Goal: Task Accomplishment & Management: Use online tool/utility

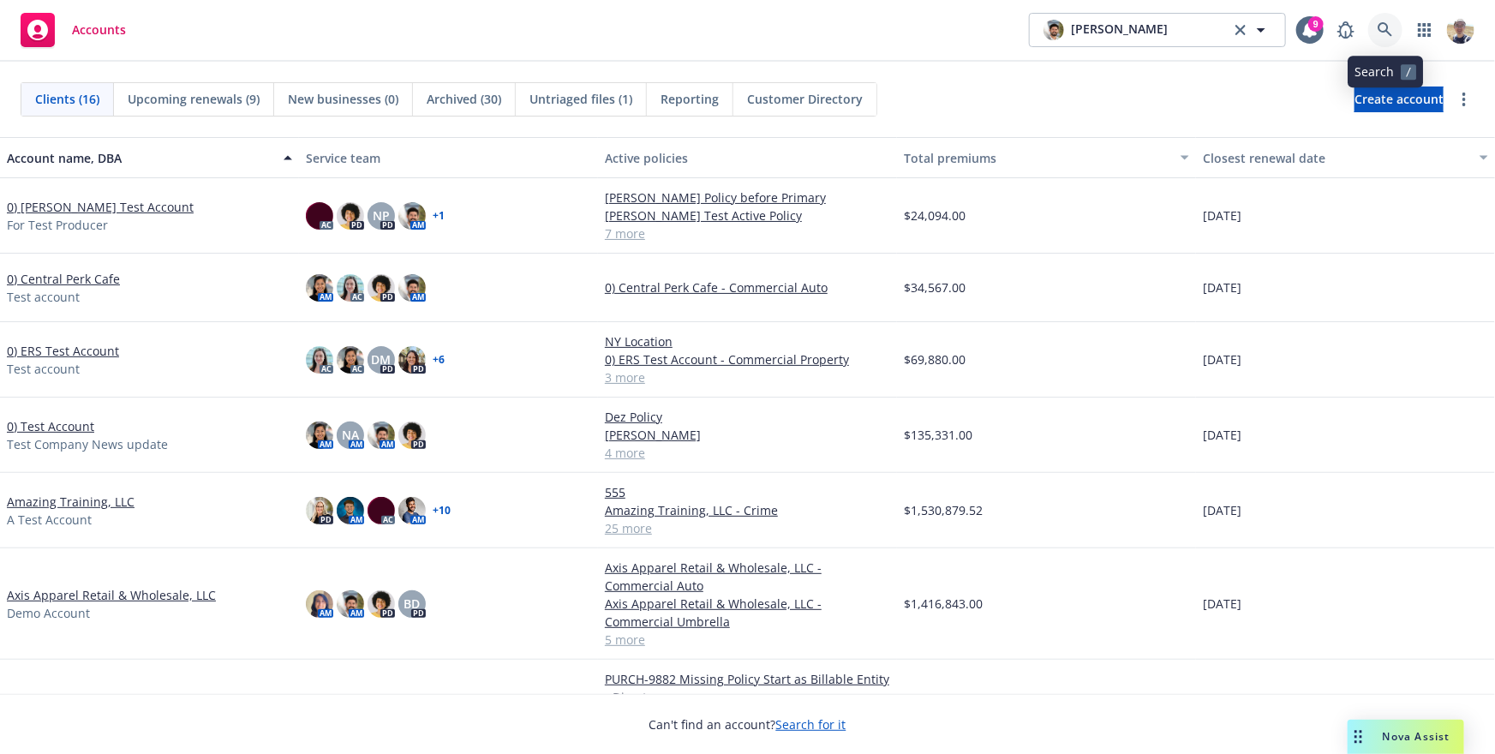
click at [1389, 29] on icon at bounding box center [1384, 29] width 15 height 15
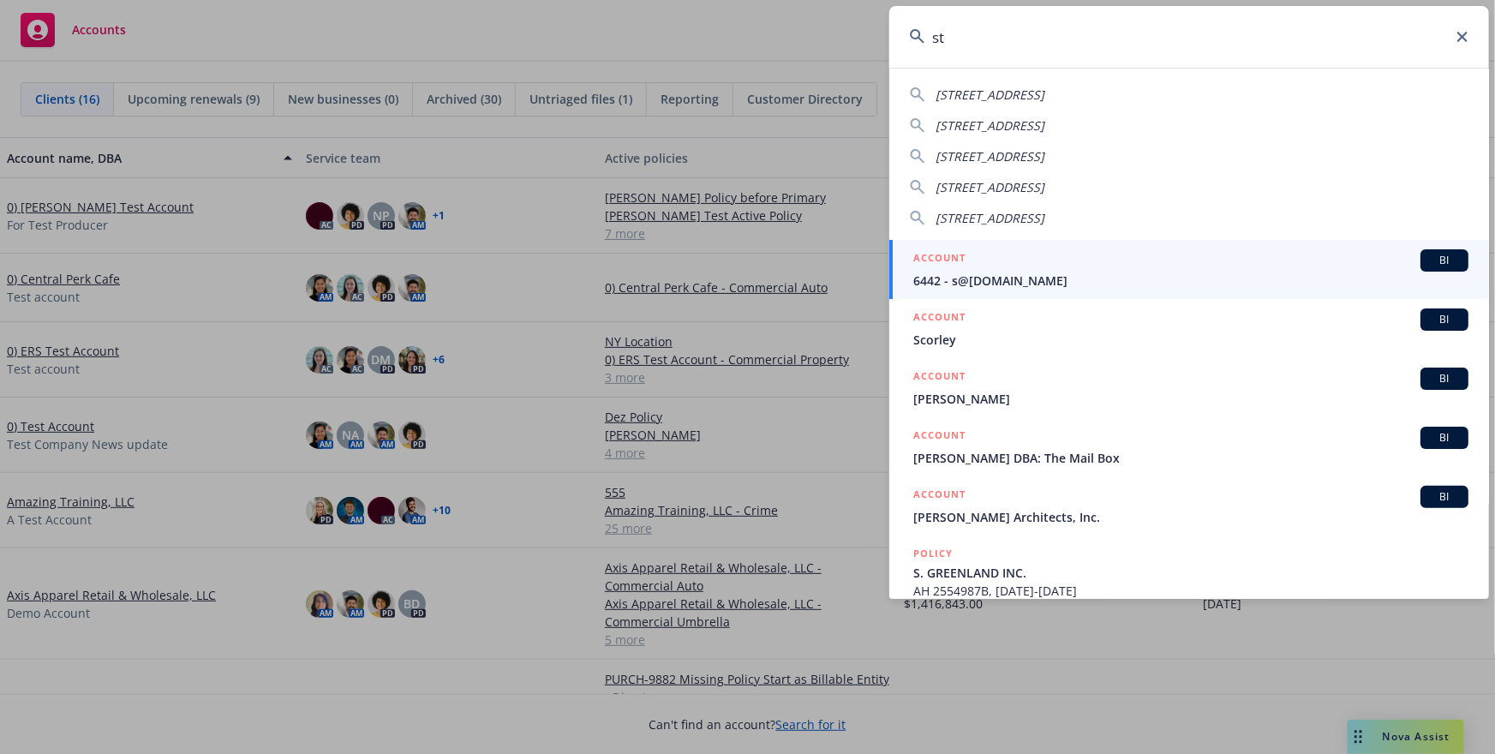
type input "s"
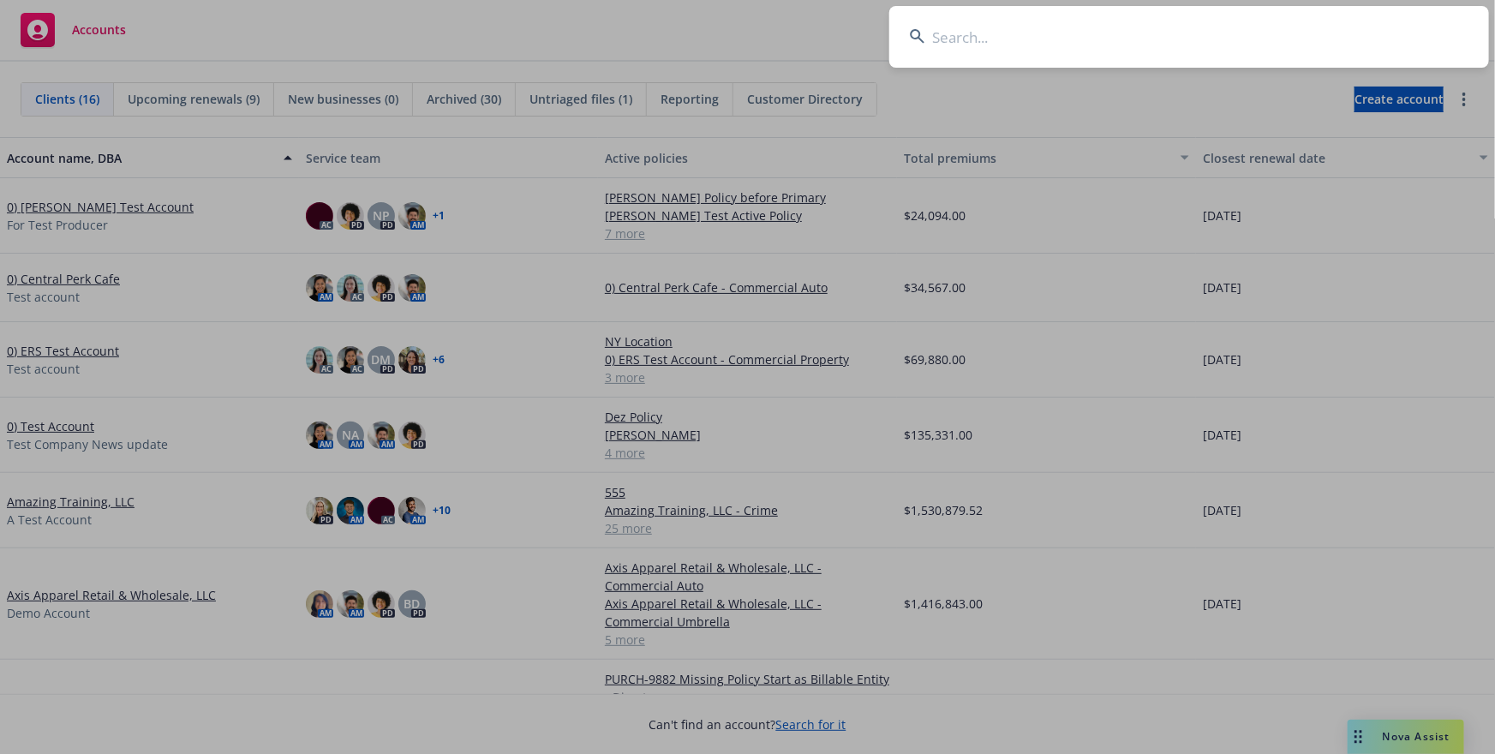
type input "w"
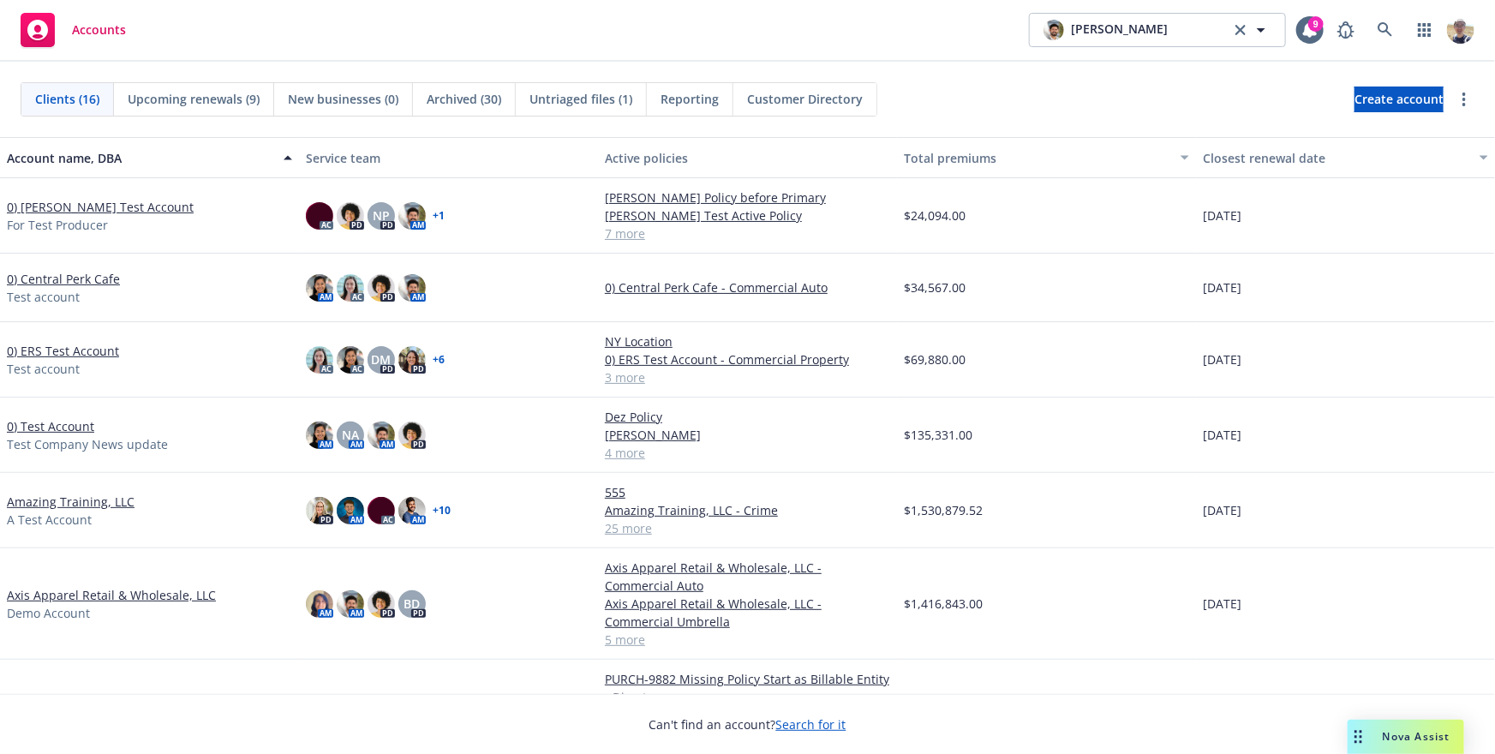
click at [1428, 729] on span "Nova Assist" at bounding box center [1416, 736] width 68 height 15
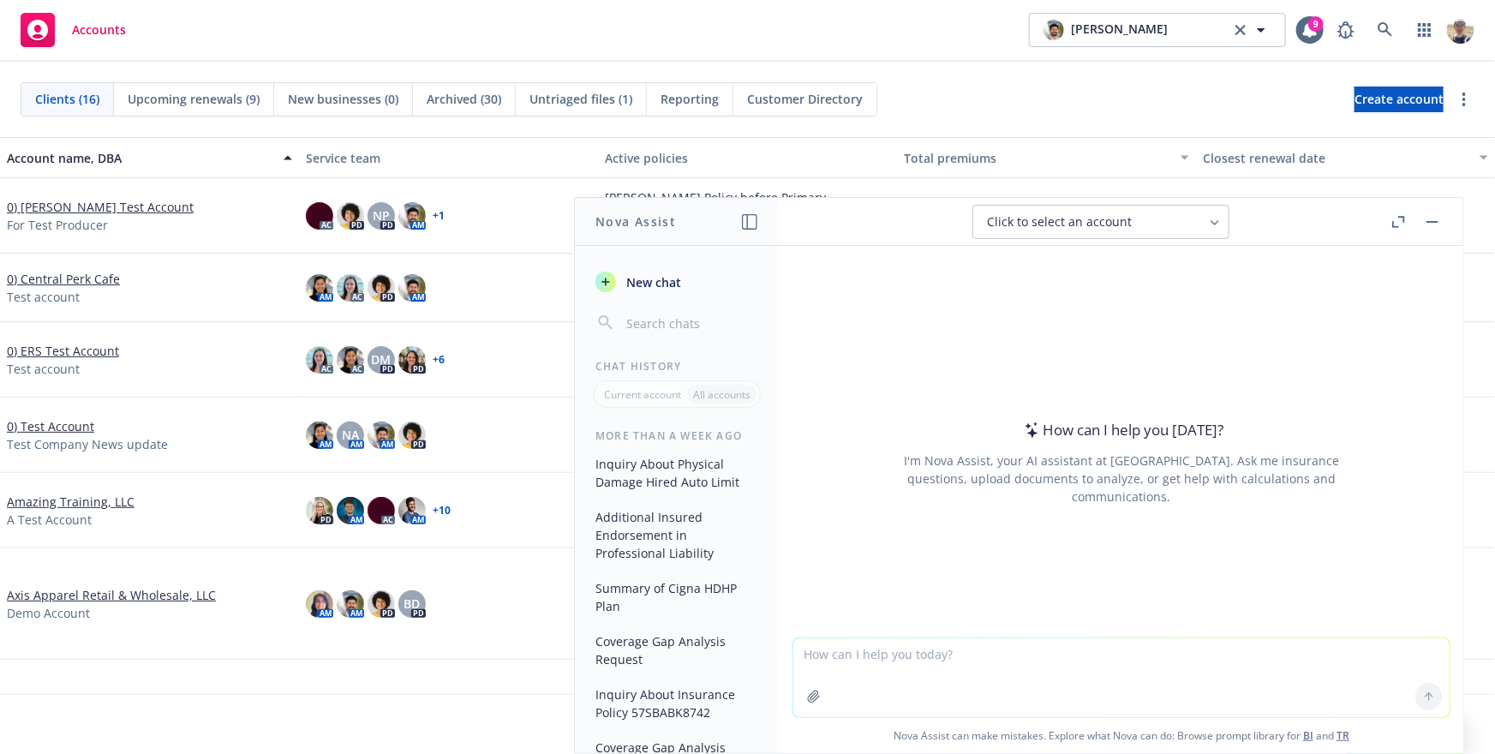
click at [1078, 231] on button "Click to select an account" at bounding box center [1100, 222] width 257 height 34
click at [171, 218] on div "0) Bruno's Test Account For Test Producer" at bounding box center [149, 216] width 285 height 36
click at [108, 204] on link "0) [PERSON_NAME] Test Account" at bounding box center [100, 207] width 187 height 18
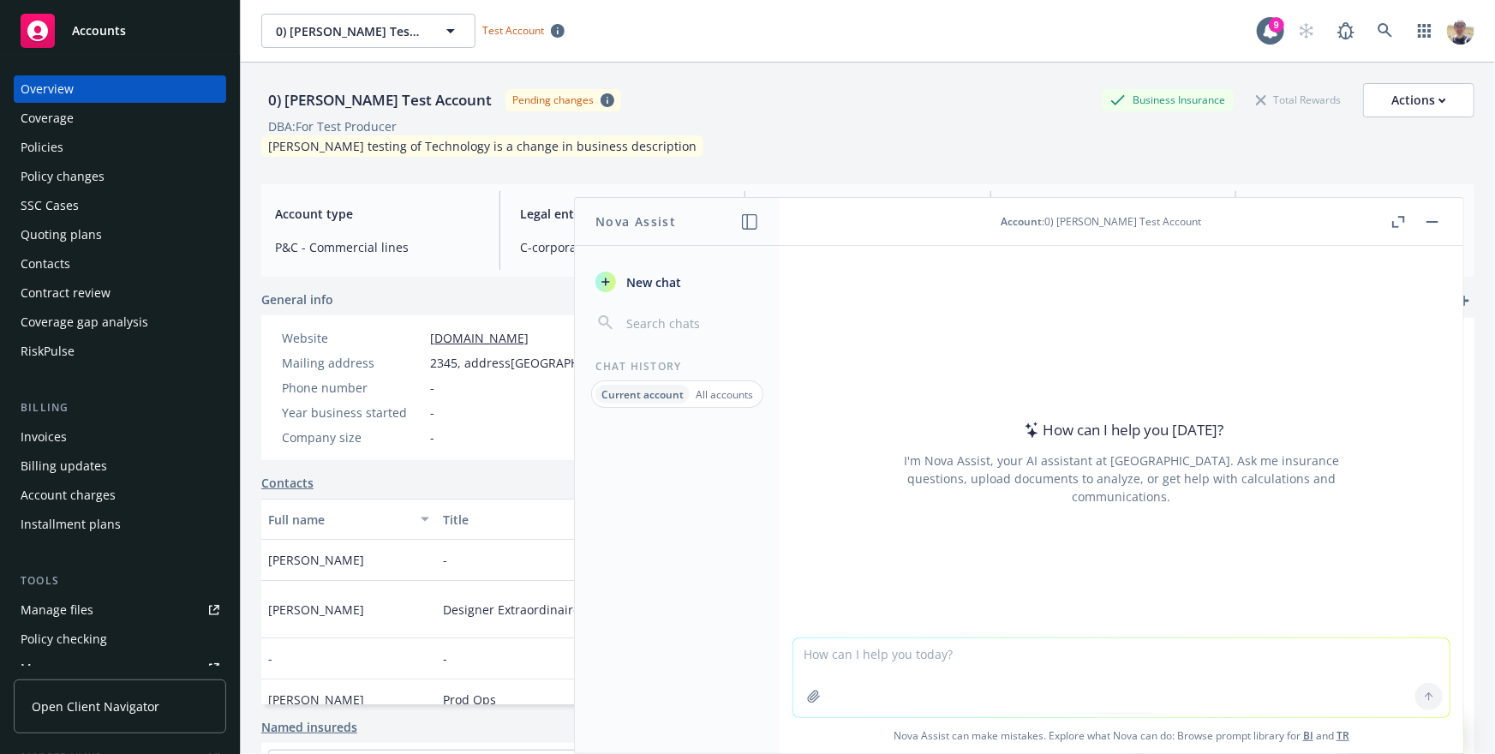
click at [814, 694] on icon "button" at bounding box center [813, 695] width 11 height 11
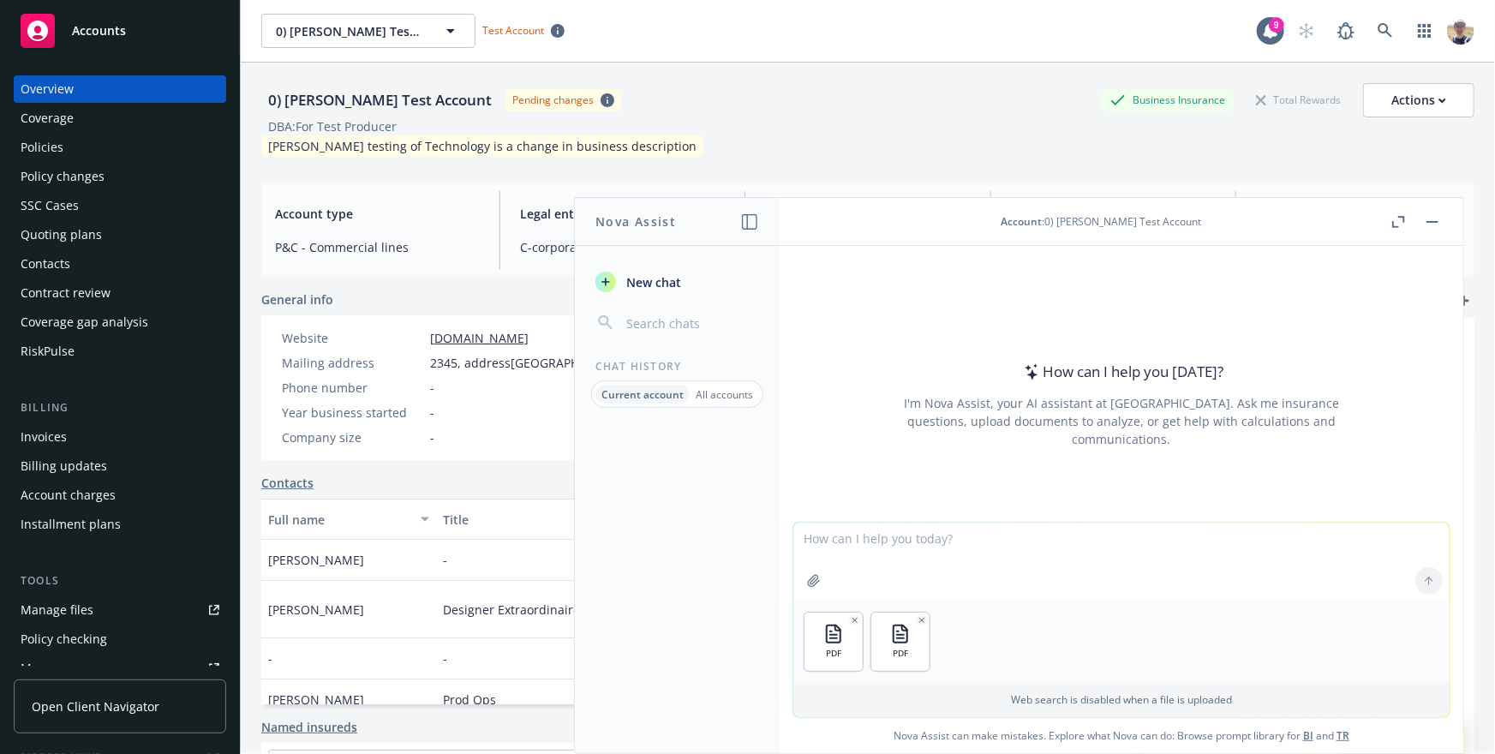
click at [828, 538] on textarea at bounding box center [1121, 561] width 656 height 79
click at [1069, 556] on textarea "Perform policy checking on these two accounts." at bounding box center [1121, 561] width 656 height 81
click at [1075, 534] on textarea "Perform policy checking on these two accounts." at bounding box center [1121, 561] width 656 height 81
click at [1068, 537] on textarea "Perform policy checking on these two accounts." at bounding box center [1121, 561] width 656 height 81
type textarea "Perform policy checking on these two accounts."
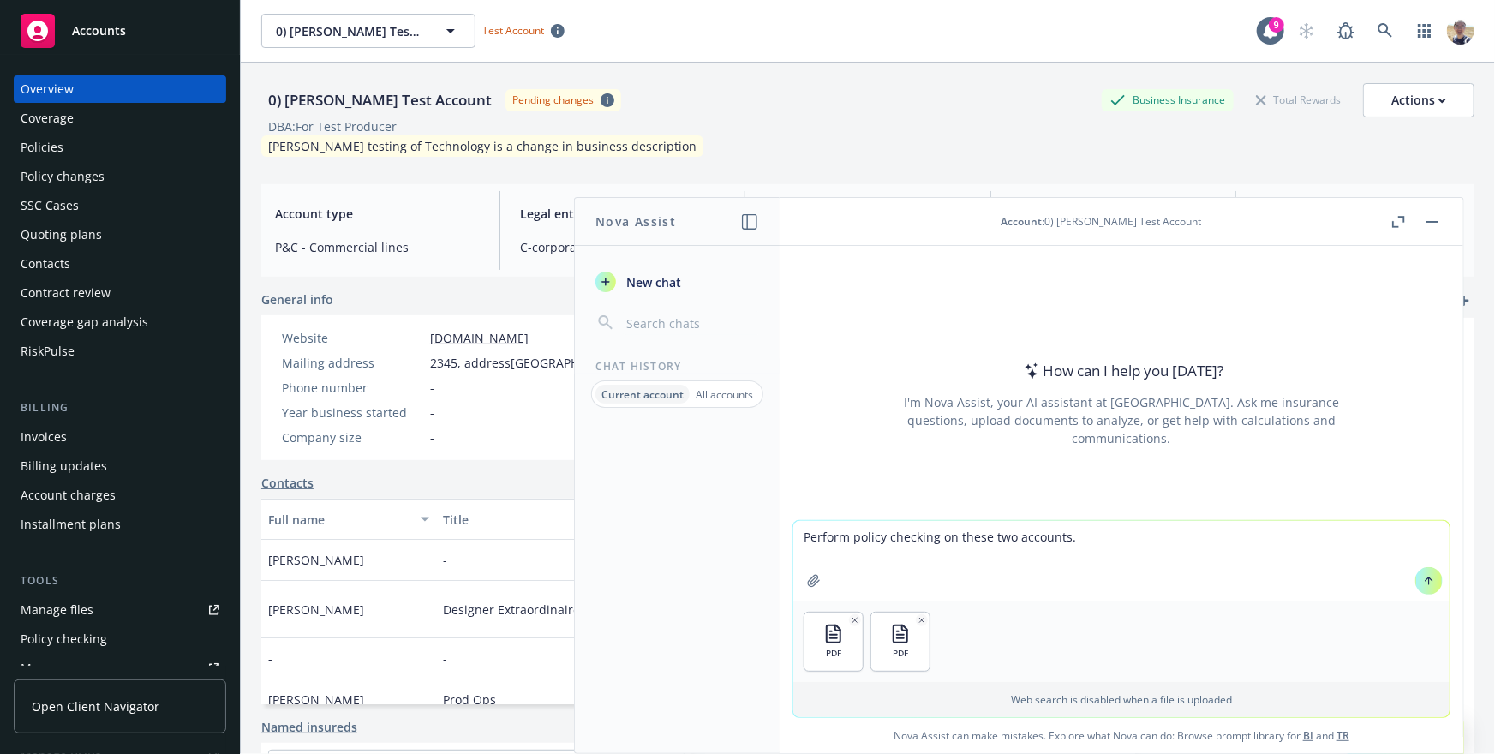
click at [1432, 580] on icon at bounding box center [1428, 578] width 7 height 3
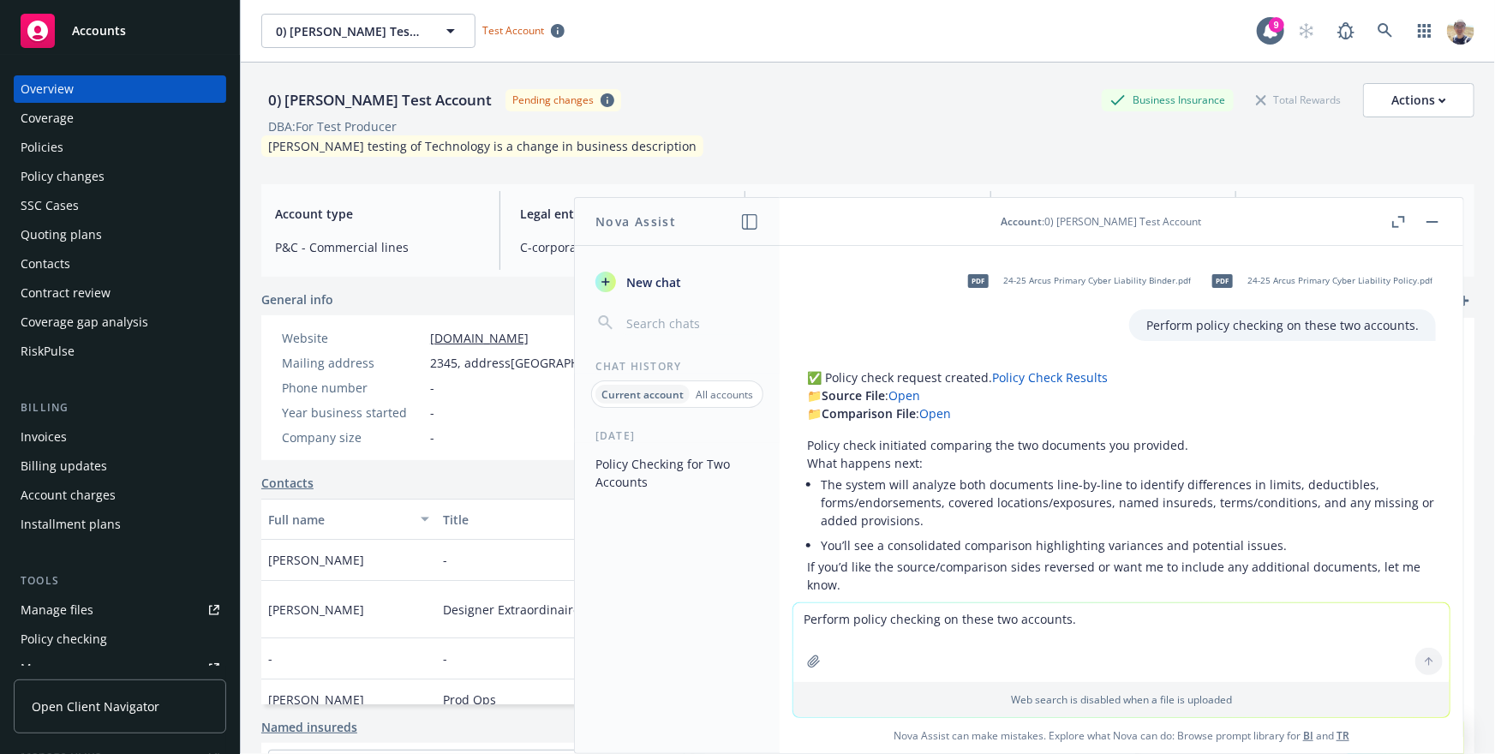
click at [1014, 376] on link "Policy Check Results" at bounding box center [1050, 377] width 116 height 16
click at [908, 613] on textarea "Perform policy checking on these two accounts." at bounding box center [1121, 642] width 656 height 79
type textarea "Perform policy checking on these policy and binder"
click at [809, 657] on icon "button" at bounding box center [814, 661] width 14 height 14
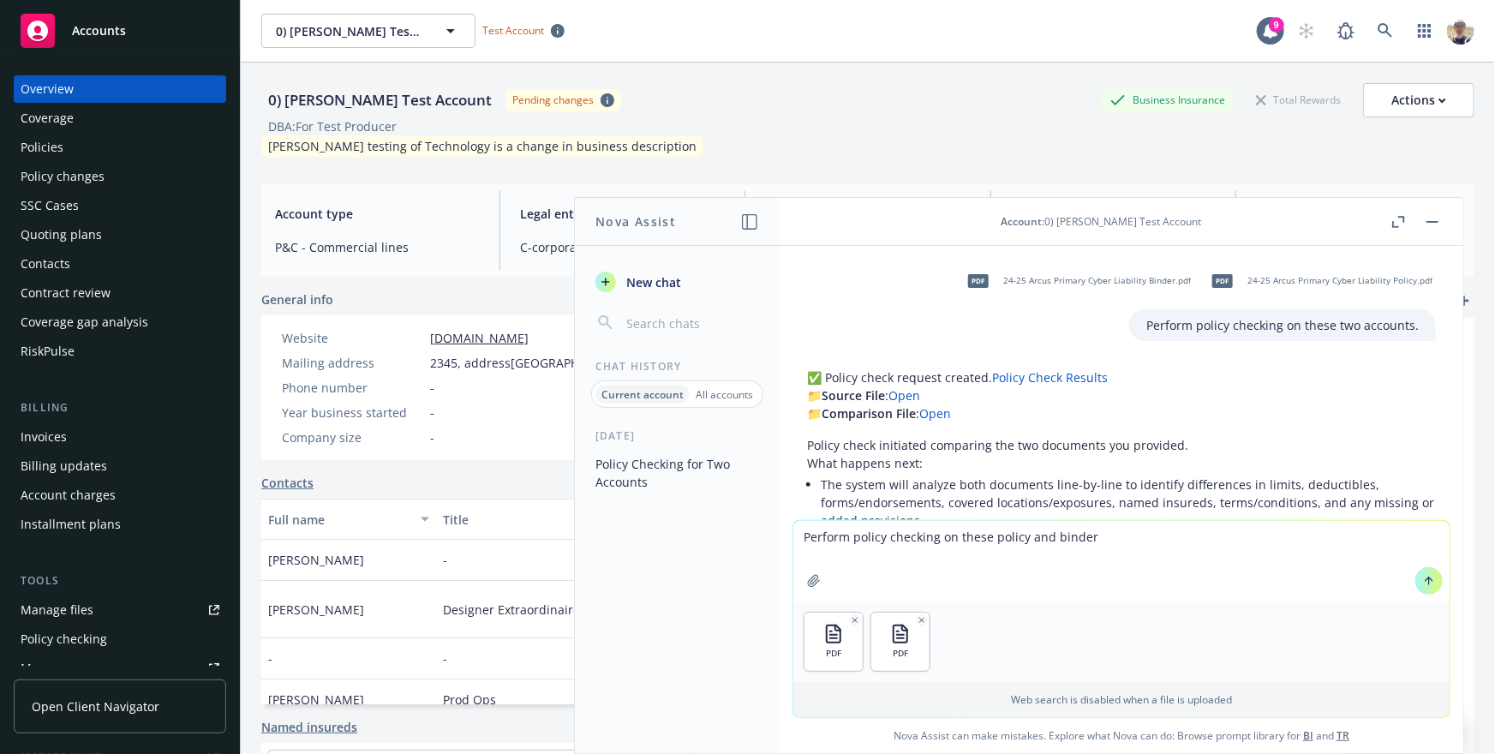
click at [1430, 582] on icon at bounding box center [1429, 581] width 12 height 12
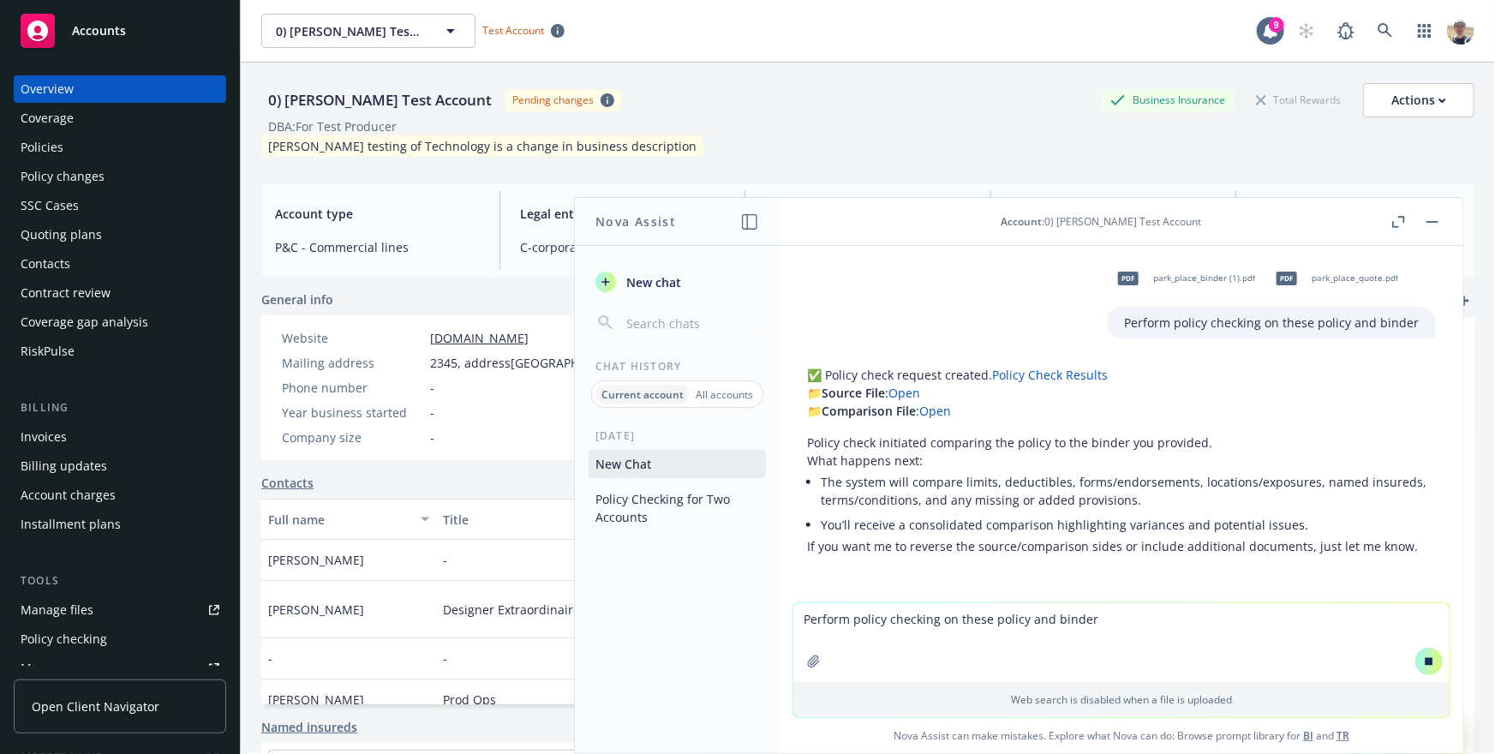
scroll to position [426, 0]
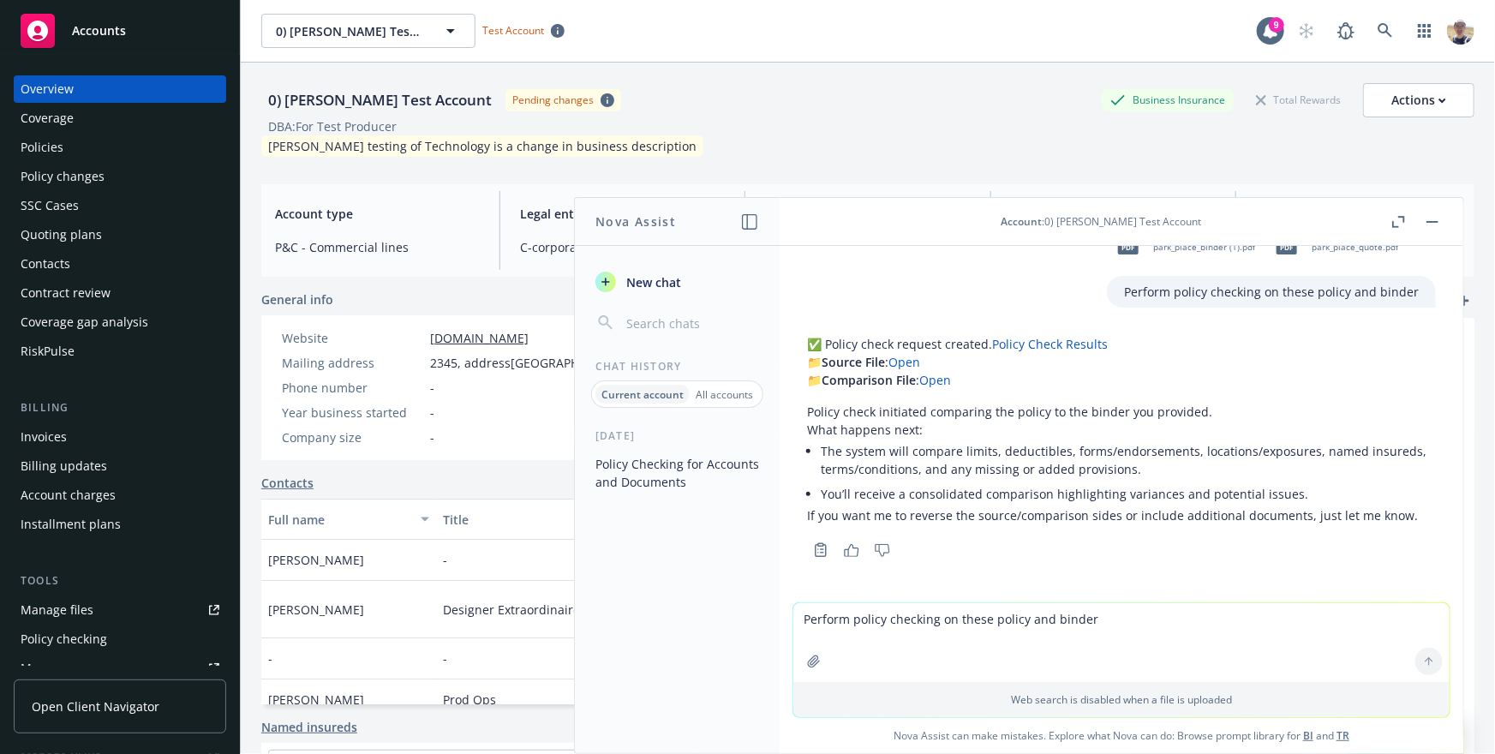
click at [1028, 339] on link "Policy Check Results" at bounding box center [1050, 344] width 116 height 16
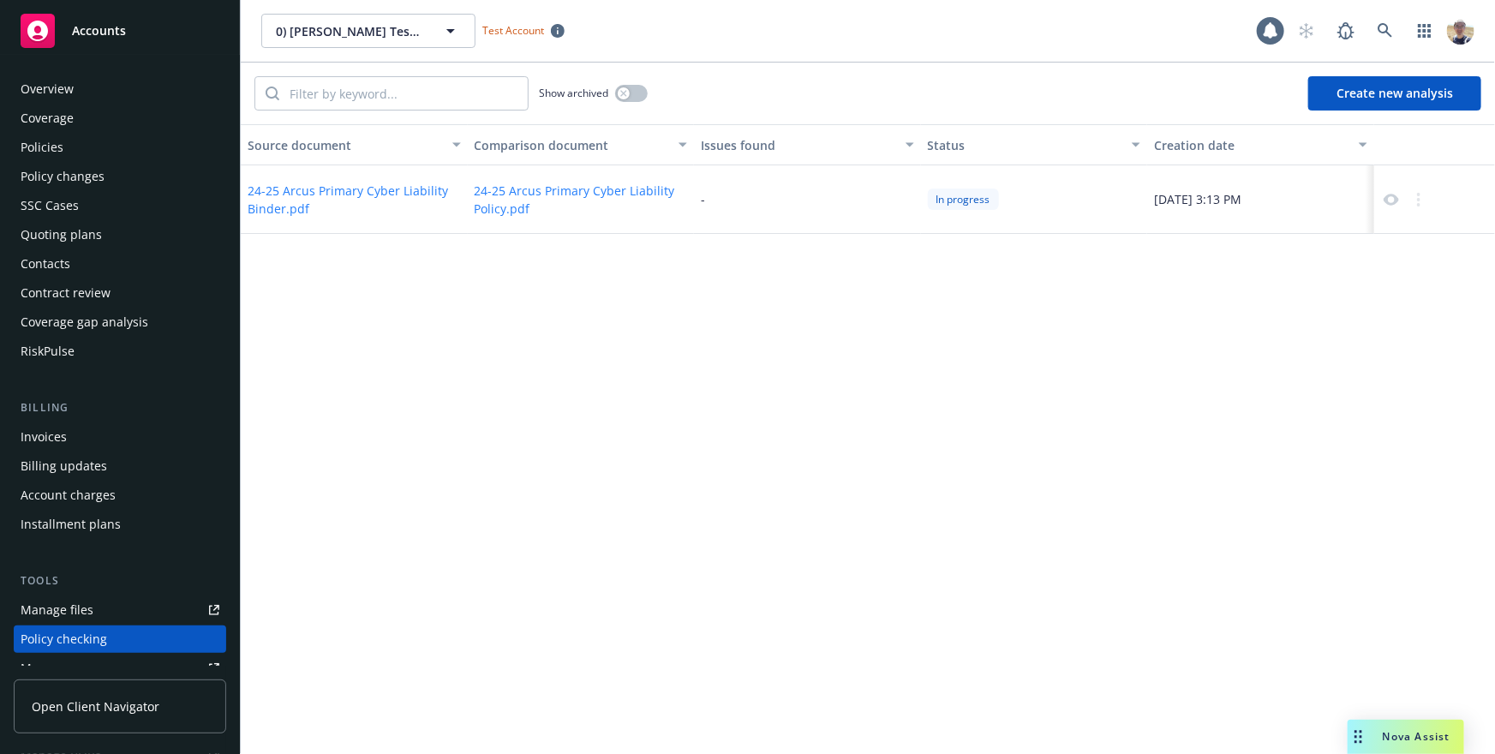
scroll to position [234, 0]
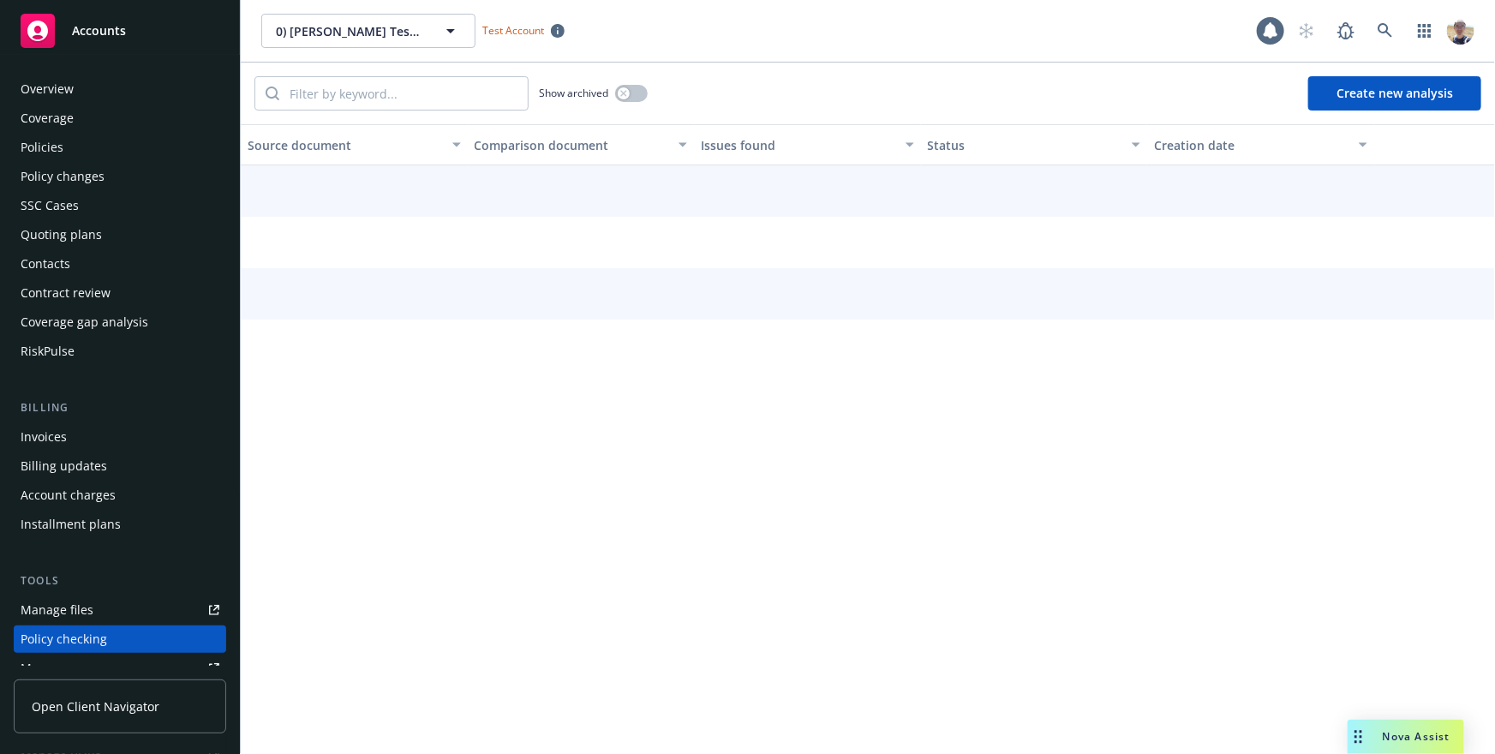
scroll to position [234, 0]
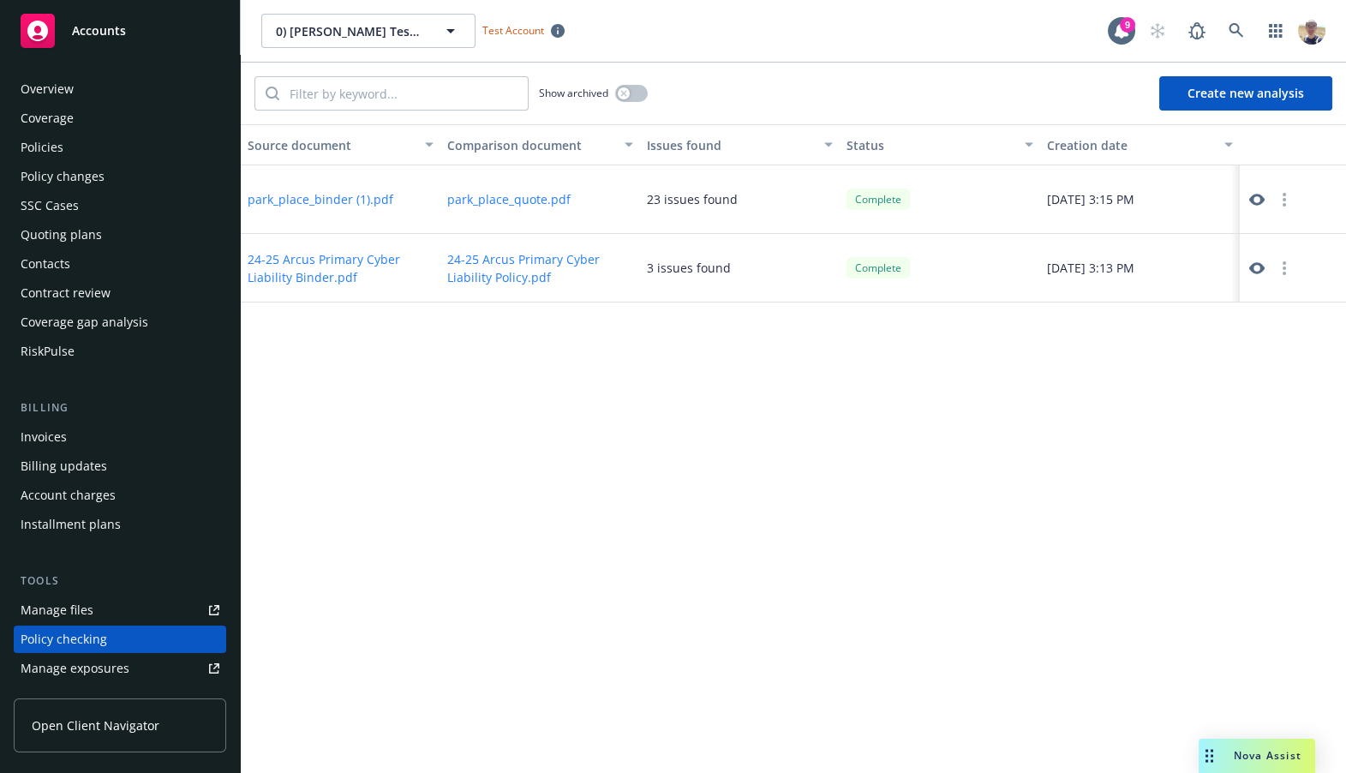
scroll to position [235, 0]
